Goal: Information Seeking & Learning: Learn about a topic

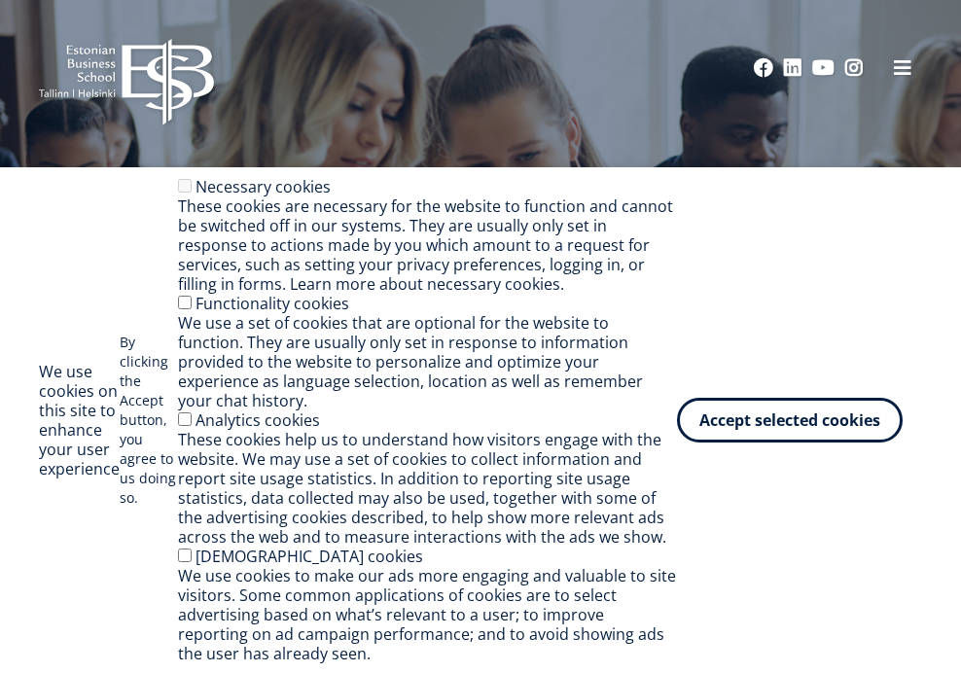
click at [728, 406] on button "Accept selected cookies" at bounding box center [790, 420] width 226 height 45
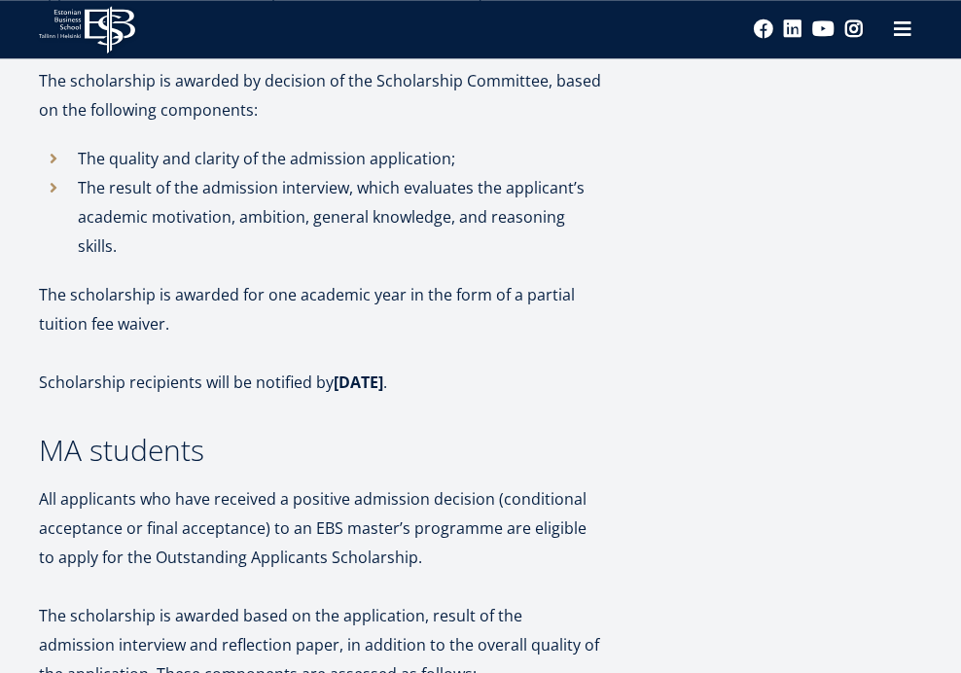
scroll to position [1007, 0]
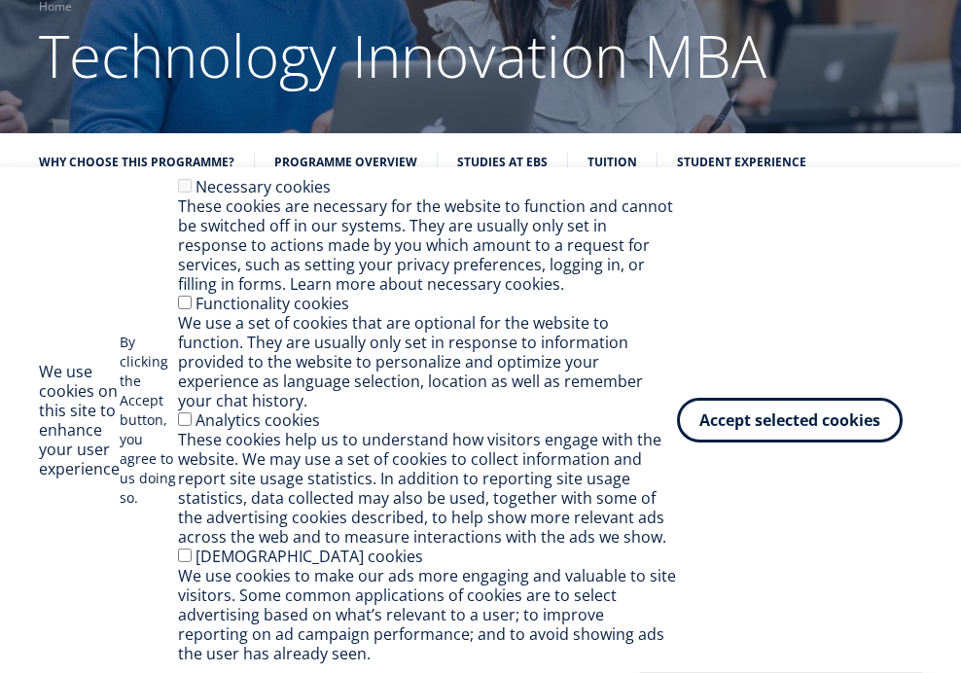
scroll to position [298, 0]
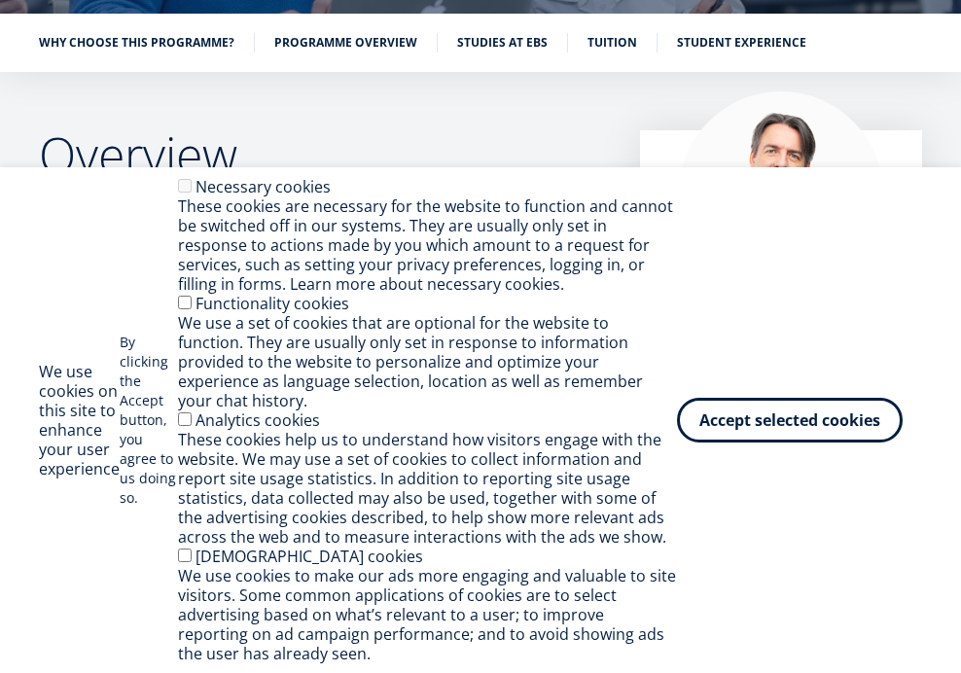
drag, startPoint x: 762, startPoint y: 423, endPoint x: 763, endPoint y: 391, distance: 32.1
click at [763, 424] on button "Accept selected cookies" at bounding box center [790, 420] width 226 height 45
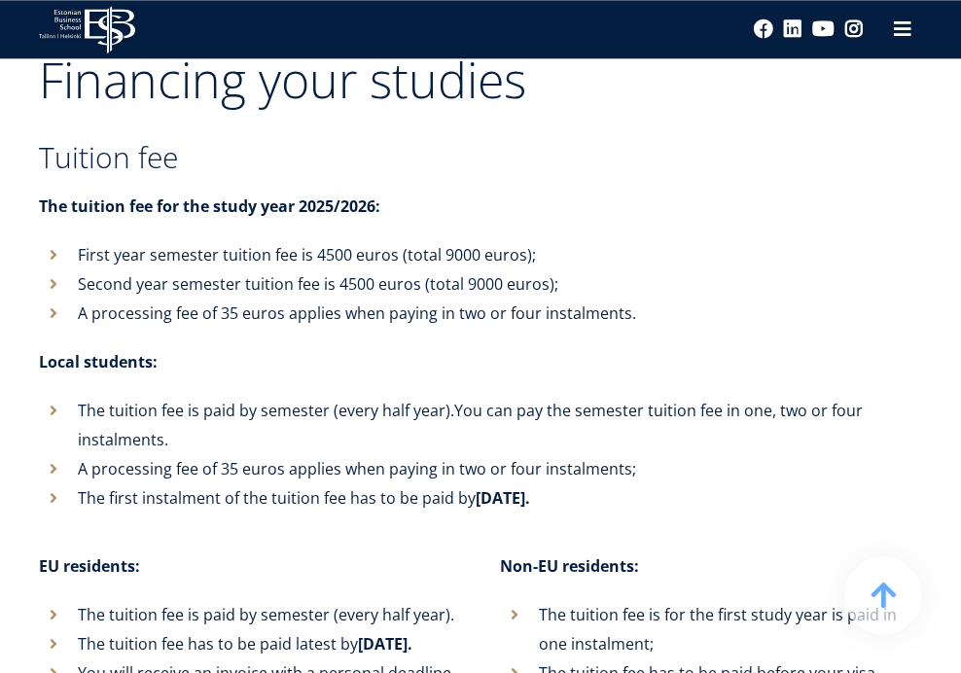
scroll to position [7438, 0]
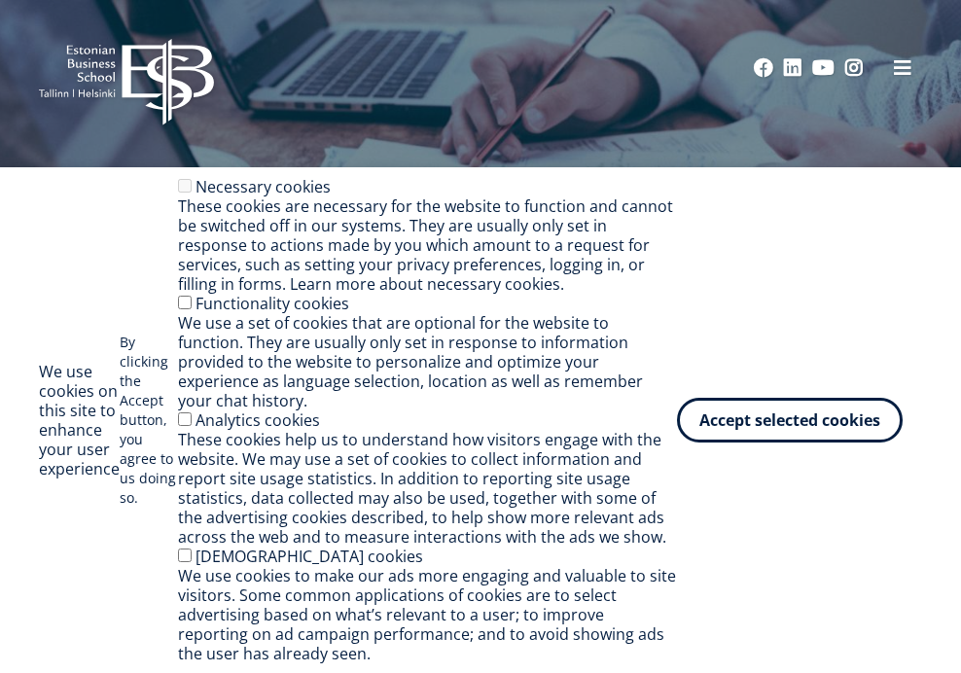
drag, startPoint x: 737, startPoint y: 431, endPoint x: 734, endPoint y: 272, distance: 158.5
click at [741, 422] on button "Accept selected cookies" at bounding box center [790, 420] width 226 height 45
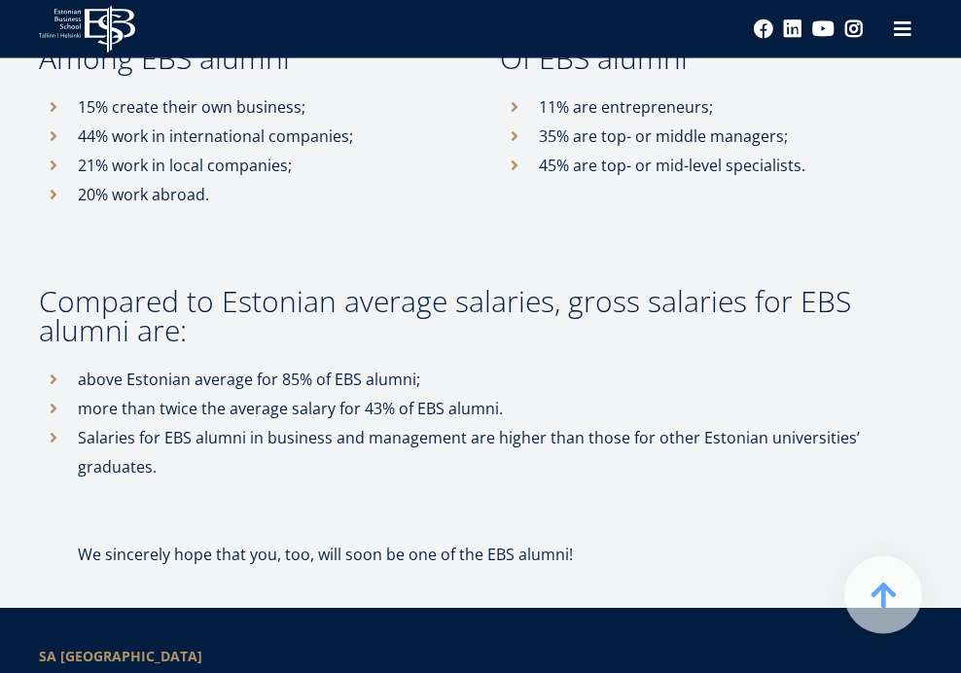
scroll to position [12298, 0]
